Goal: Navigation & Orientation: Understand site structure

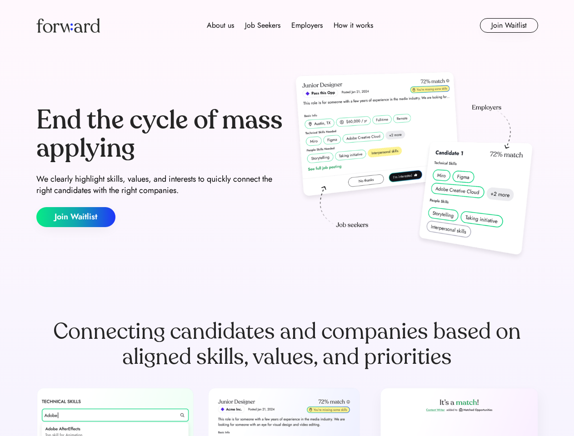
click at [287, 218] on div "End the cycle of mass applying We clearly highlight skills, values, and interes…" at bounding box center [287, 166] width 502 height 195
click at [287, 25] on div "About us Job Seekers Employers How it works" at bounding box center [290, 25] width 358 height 11
click at [68, 25] on img at bounding box center [68, 25] width 64 height 15
click at [290, 25] on div "About us Job Seekers Employers How it works" at bounding box center [290, 25] width 358 height 11
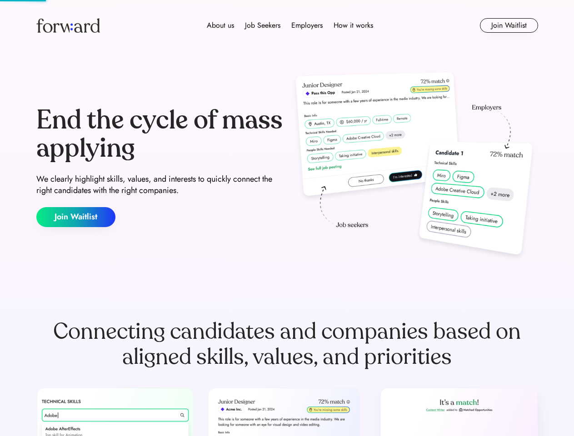
click at [220, 25] on div "About us" at bounding box center [220, 25] width 27 height 11
click at [263, 25] on div "Job Seekers" at bounding box center [262, 25] width 35 height 11
click at [307, 25] on div "Employers" at bounding box center [306, 25] width 31 height 11
click at [353, 25] on div "How it works" at bounding box center [354, 25] width 40 height 11
